Goal: Task Accomplishment & Management: Manage account settings

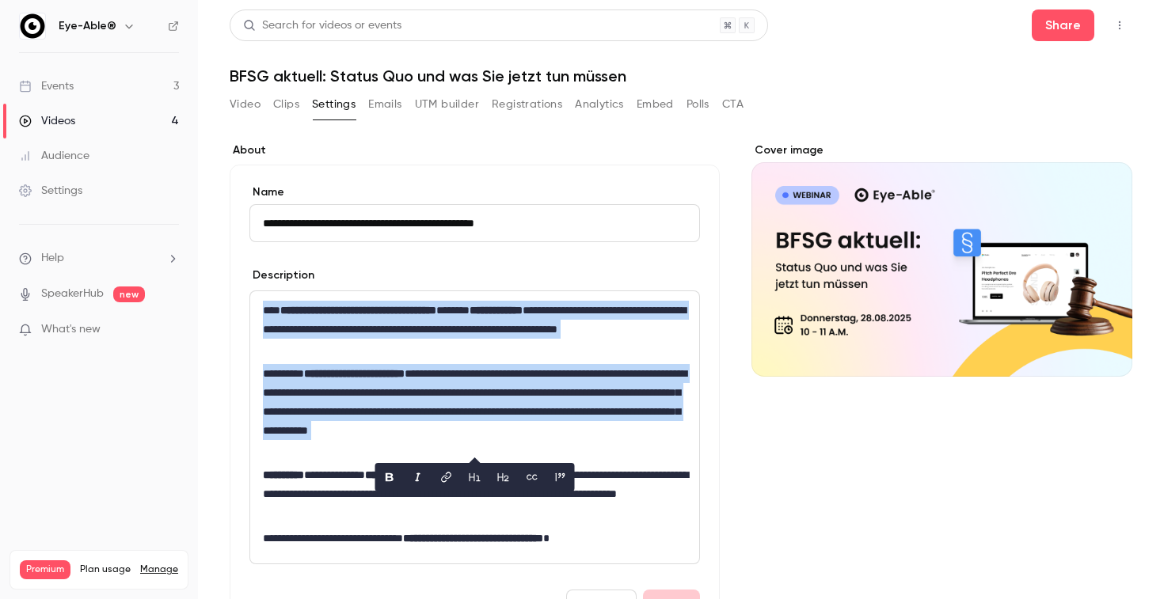
scroll to position [230, 0]
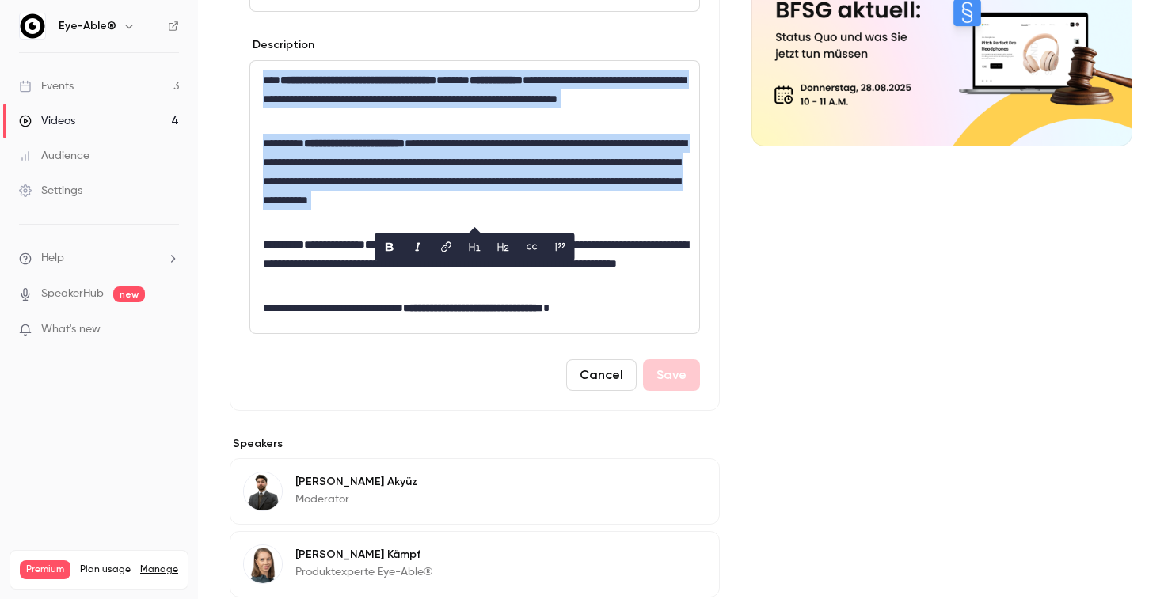
click at [106, 93] on link "Events 3" at bounding box center [99, 86] width 198 height 35
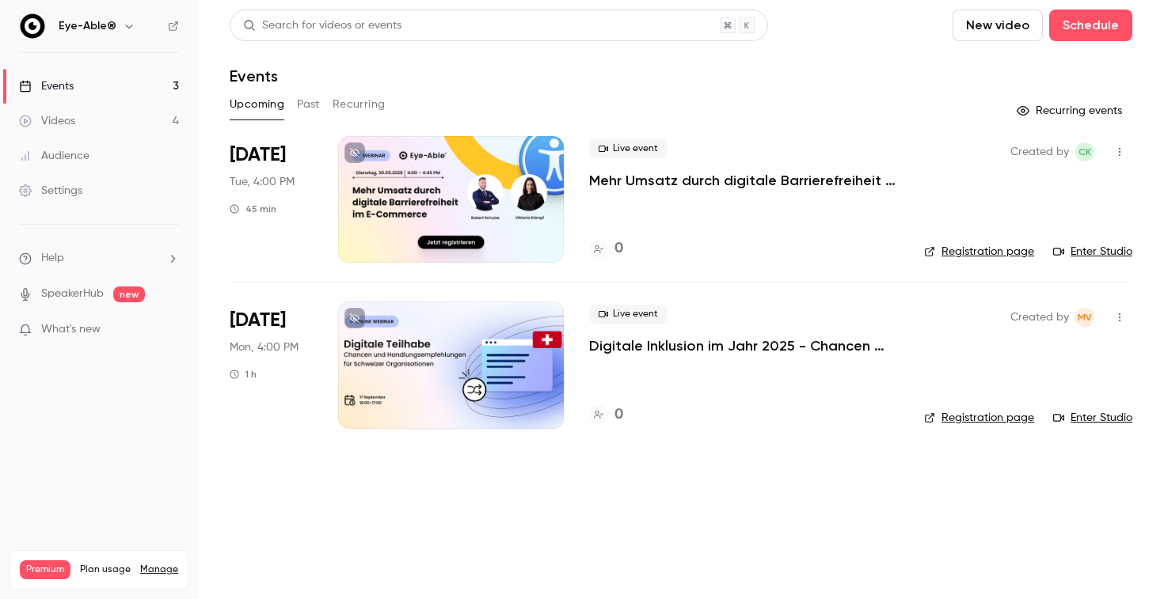
click at [56, 110] on link "Videos 4" at bounding box center [99, 121] width 198 height 35
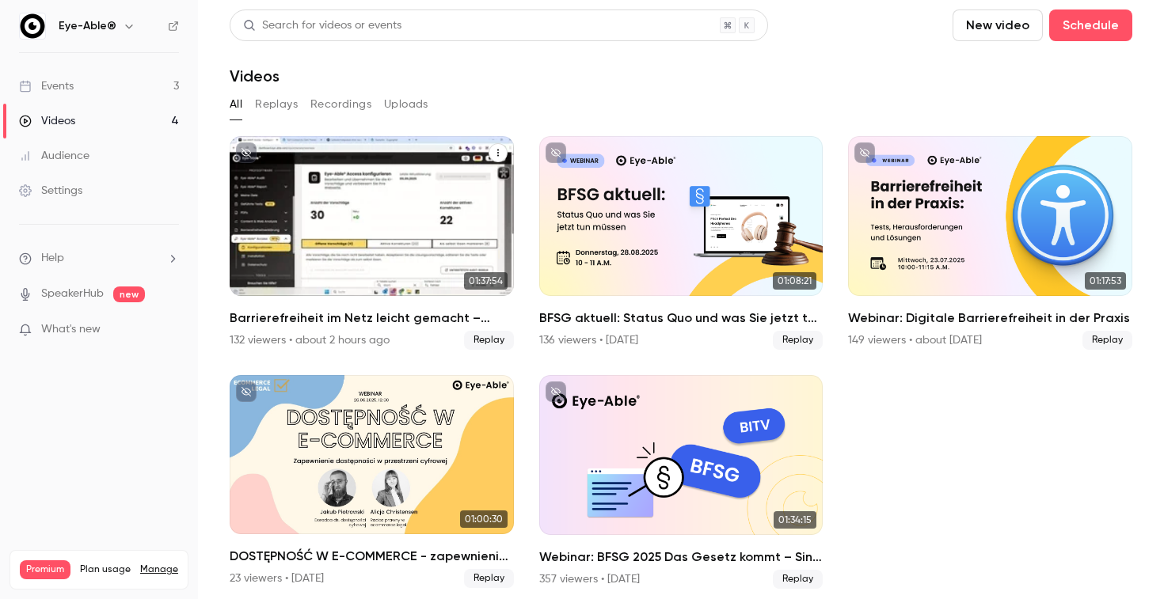
click at [427, 312] on h2 "Barrierefreiheit im Netz leicht gemacht – Vorteile für Non-Profits" at bounding box center [372, 318] width 284 height 19
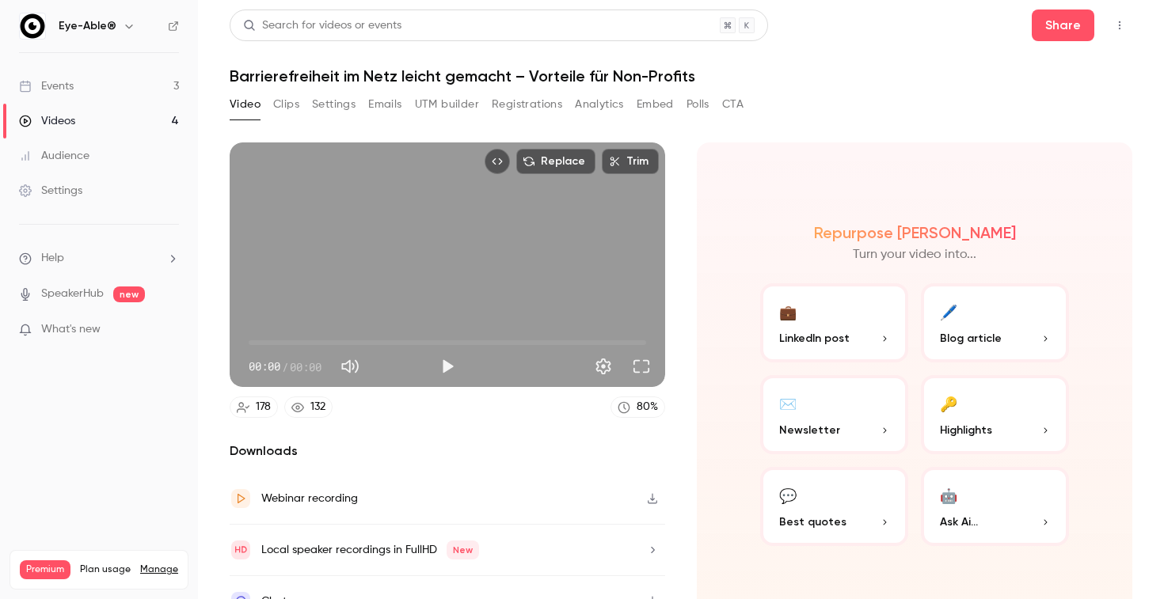
click at [384, 89] on div "Search for videos or events Share Barrierefreiheit im Netz [PERSON_NAME] gemach…" at bounding box center [681, 299] width 902 height 580
click at [388, 111] on button "Emails" at bounding box center [384, 104] width 33 height 25
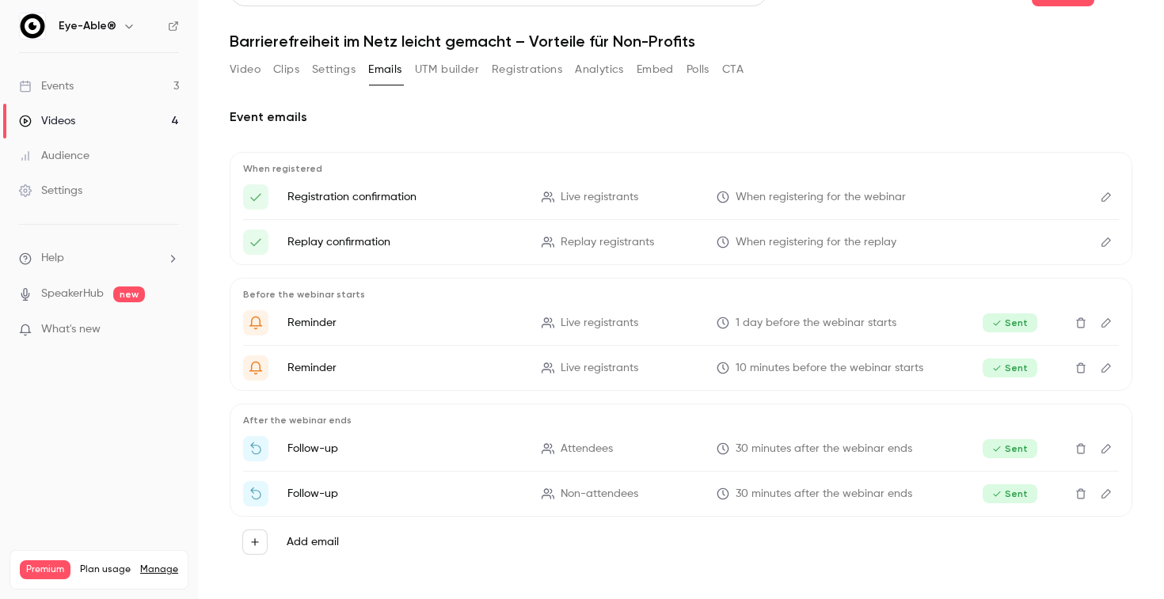
scroll to position [35, 0]
click at [327, 541] on label "Add email" at bounding box center [313, 542] width 52 height 16
click at [268, 541] on button "Add email" at bounding box center [254, 542] width 25 height 25
click at [488, 552] on div at bounding box center [582, 299] width 1164 height 599
